Goal: Information Seeking & Learning: Learn about a topic

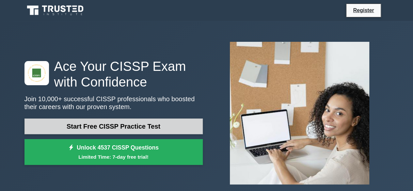
click at [143, 127] on link "Start Free CISSP Practice Test" at bounding box center [113, 127] width 178 height 16
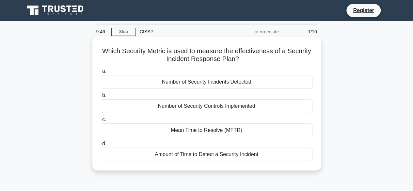
click at [166, 129] on div "Mean Time to Resolve (MTTR)" at bounding box center [207, 130] width 212 height 14
click at [101, 122] on input "c. Mean Time to Resolve (MTTR)" at bounding box center [101, 120] width 0 height 4
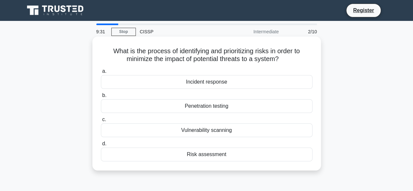
click at [180, 157] on div "Risk assessment" at bounding box center [207, 155] width 212 height 14
click at [101, 146] on input "d. Risk assessment" at bounding box center [101, 144] width 0 height 4
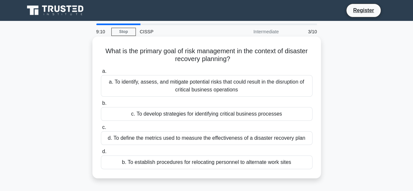
click at [176, 92] on div "a. To identify, assess, and mitigate potential risks that could result in the d…" at bounding box center [207, 86] width 212 height 22
click at [101, 73] on input "a. a. To identify, assess, and mitigate potential risks that could result in th…" at bounding box center [101, 71] width 0 height 4
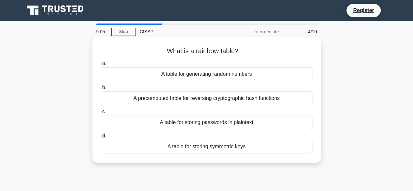
click at [189, 53] on h5 "What is a rainbow table? .spinner_0XTQ{transform-origin:center;animation:spinne…" at bounding box center [206, 51] width 213 height 8
copy div "What is a rainbow table? .spinner_0XTQ{transform-origin:center;animation:spinne…"
click at [200, 96] on div "A precomputed table for reversing cryptographic hash functions" at bounding box center [207, 98] width 212 height 14
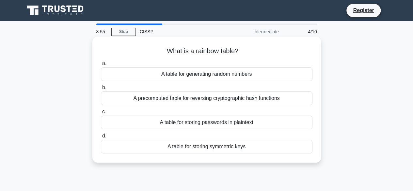
click at [101, 90] on input "b. A precomputed table for reversing cryptographic hash functions" at bounding box center [101, 88] width 0 height 4
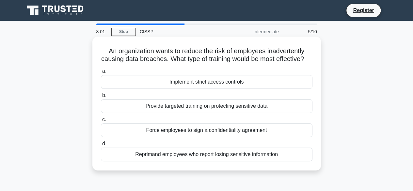
click at [172, 113] on div "Provide targeted training on protecting sensitive data" at bounding box center [207, 106] width 212 height 14
click at [101, 98] on input "b. Provide targeted training on protecting sensitive data" at bounding box center [101, 95] width 0 height 4
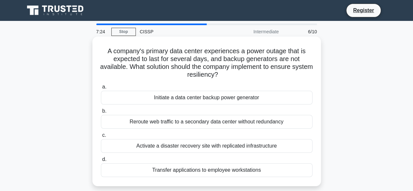
click at [160, 141] on div "Activate a disaster recovery site with replicated infrastructure" at bounding box center [207, 146] width 212 height 14
click at [101, 137] on input "c. Activate a disaster recovery site with replicated infrastructure" at bounding box center [101, 135] width 0 height 4
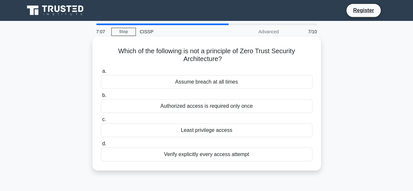
click at [190, 110] on div "Authorized access is required only once" at bounding box center [207, 106] width 212 height 14
click at [101, 98] on input "b. Authorized access is required only once" at bounding box center [101, 95] width 0 height 4
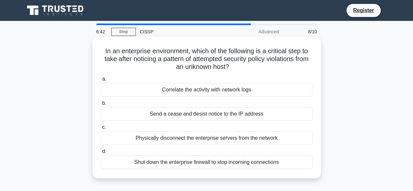
click at [194, 91] on div "Correlate the activity with network logs" at bounding box center [207, 90] width 212 height 14
click at [101, 81] on input "a. Correlate the activity with network logs" at bounding box center [101, 79] width 0 height 4
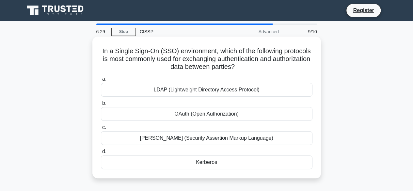
click at [210, 70] on h5 "In a Single Sign-On (SSO) environment, which of the following protocols is most…" at bounding box center [206, 59] width 213 height 24
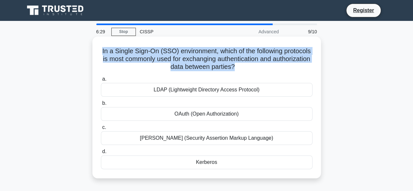
click at [210, 70] on h5 "In a Single Sign-On (SSO) environment, which of the following protocols is most…" at bounding box center [206, 59] width 213 height 24
copy div "In a Single Sign-On (SSO) environment, which of the following protocols is most…"
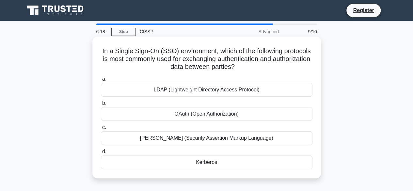
click at [204, 144] on div "SAML (Security Assertion Markup Language)" at bounding box center [207, 138] width 212 height 14
click at [101, 130] on input "c. SAML (Security Assertion Markup Language)" at bounding box center [101, 127] width 0 height 4
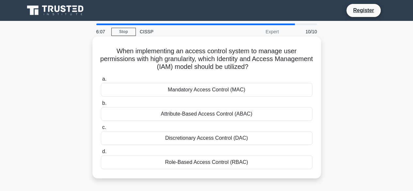
click at [210, 61] on h5 "When implementing an access control system to manage user permissions with high…" at bounding box center [206, 59] width 213 height 24
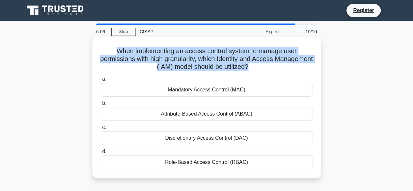
click at [210, 61] on h5 "When implementing an access control system to manage user permissions with high…" at bounding box center [206, 59] width 213 height 24
copy div "When implementing an access control system to manage user permissions with high…"
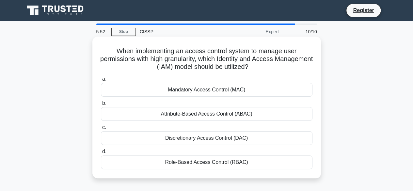
click at [203, 113] on div "Attribute-Based Access Control (ABAC)" at bounding box center [207, 114] width 212 height 14
click at [101, 105] on input "b. Attribute-Based Access Control (ABAC)" at bounding box center [101, 103] width 0 height 4
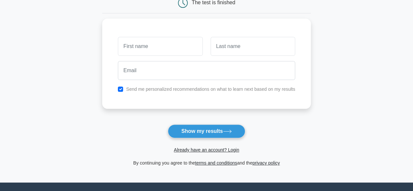
scroll to position [74, 0]
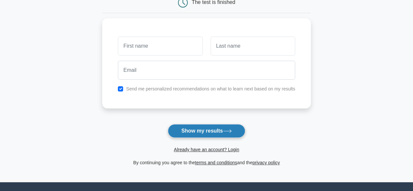
click at [202, 130] on button "Show my results" at bounding box center [206, 131] width 77 height 14
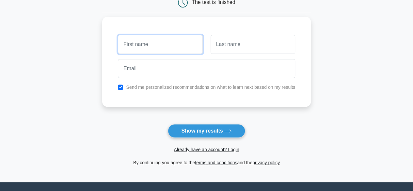
click at [175, 45] on input "text" at bounding box center [160, 44] width 85 height 19
type input "Maxumus"
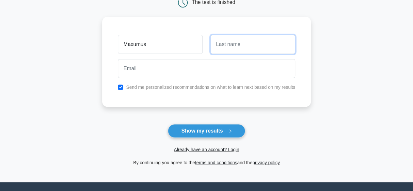
click at [216, 45] on input "text" at bounding box center [253, 44] width 85 height 19
type input "Lacanlale"
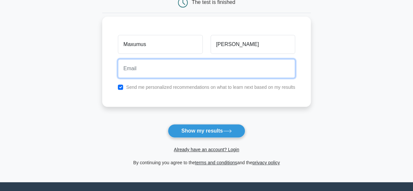
click at [194, 64] on input "email" at bounding box center [206, 68] width 177 height 19
type input "maxumus.lacanlale3052@coyote.csusb.edu"
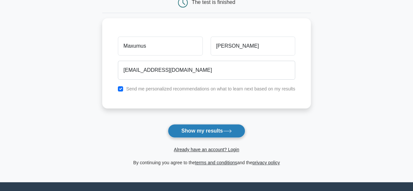
click at [205, 125] on button "Show my results" at bounding box center [206, 131] width 77 height 14
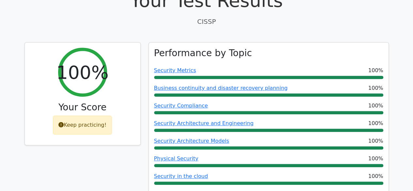
scroll to position [231, 0]
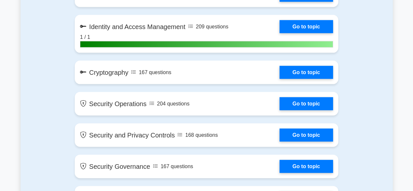
scroll to position [664, 0]
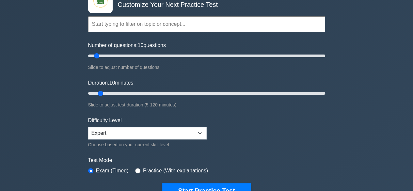
scroll to position [49, 0]
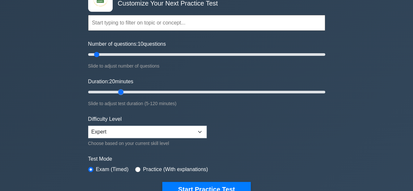
drag, startPoint x: 102, startPoint y: 90, endPoint x: 116, endPoint y: 90, distance: 13.7
type input "20"
click at [116, 90] on input "Duration: 20 minutes" at bounding box center [206, 92] width 237 height 8
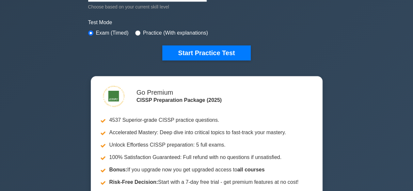
scroll to position [112, 0]
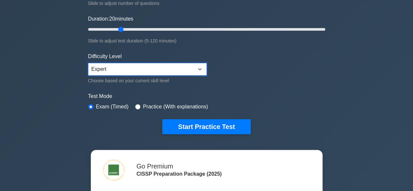
click at [106, 64] on select "Beginner Intermediate Expert" at bounding box center [147, 69] width 119 height 12
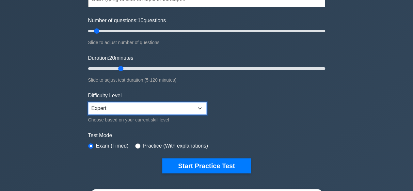
scroll to position [76, 0]
